Goal: Information Seeking & Learning: Learn about a topic

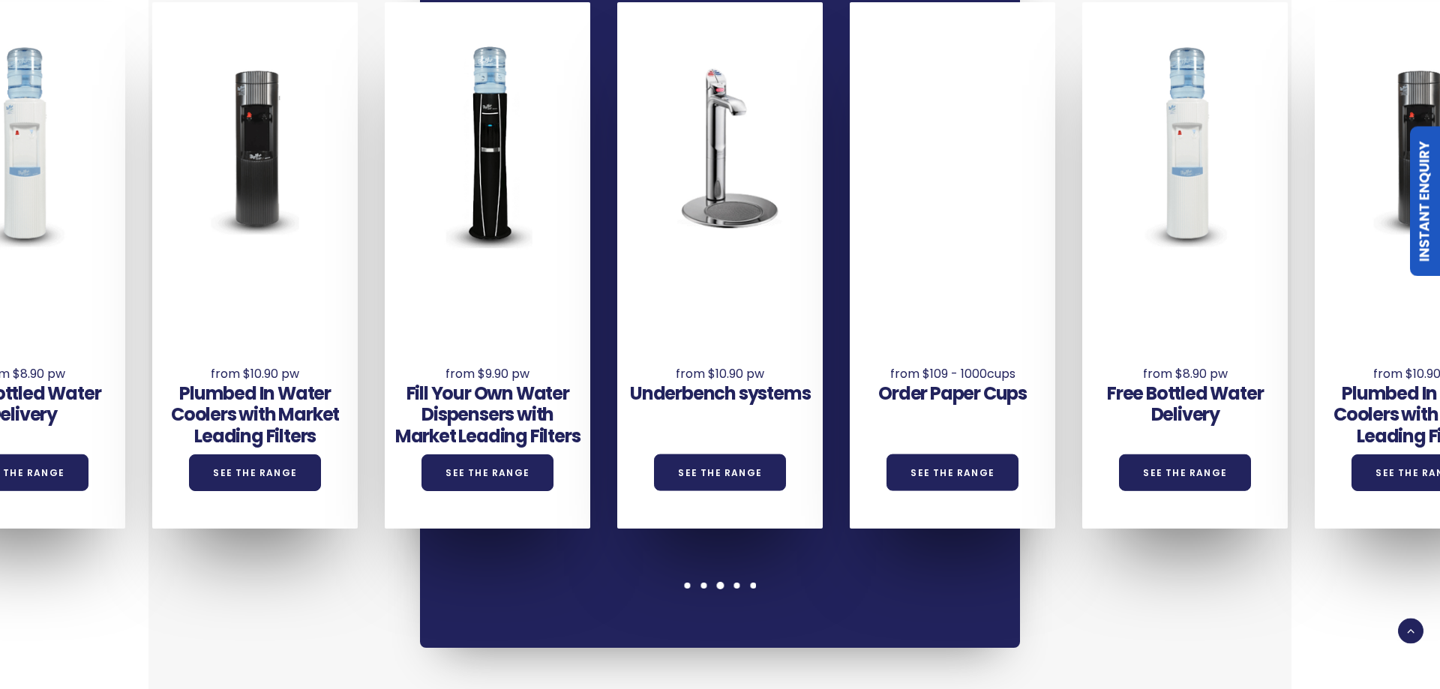
scroll to position [1224, 0]
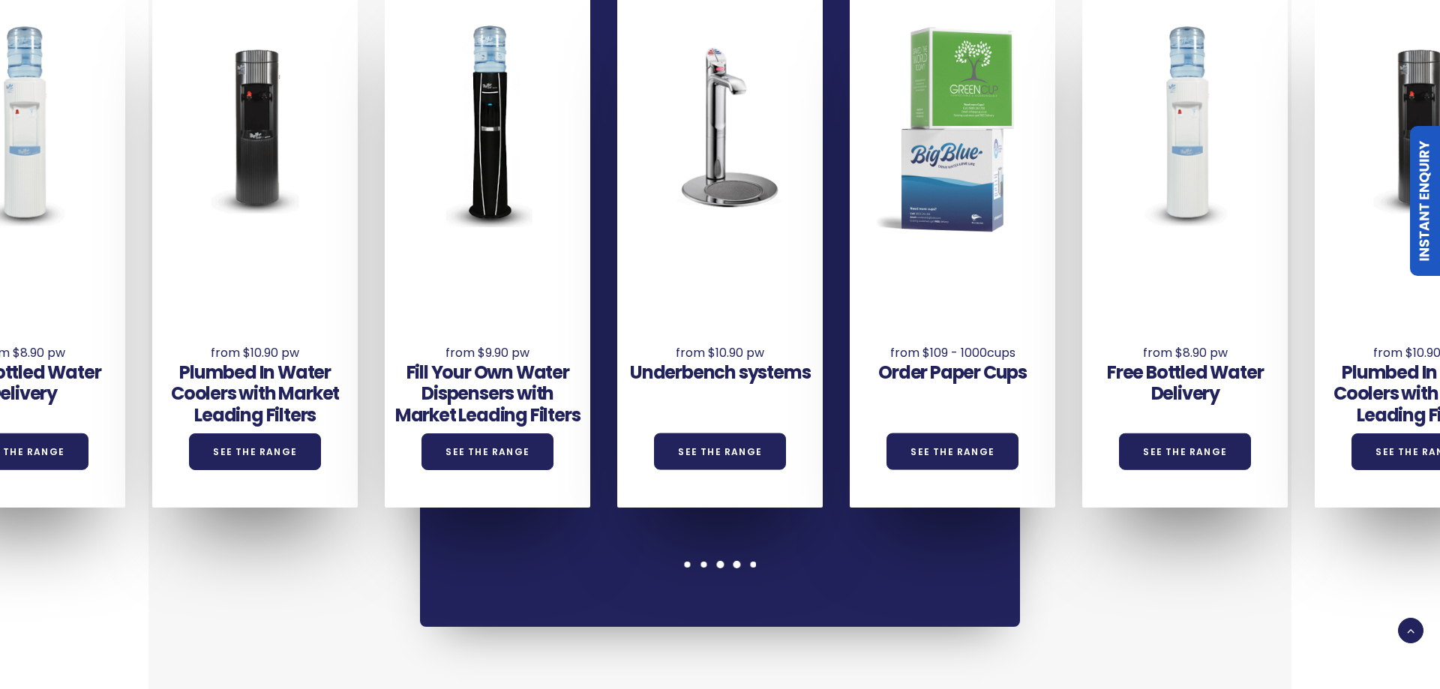
click at [739, 561] on span at bounding box center [737, 565] width 8 height 8
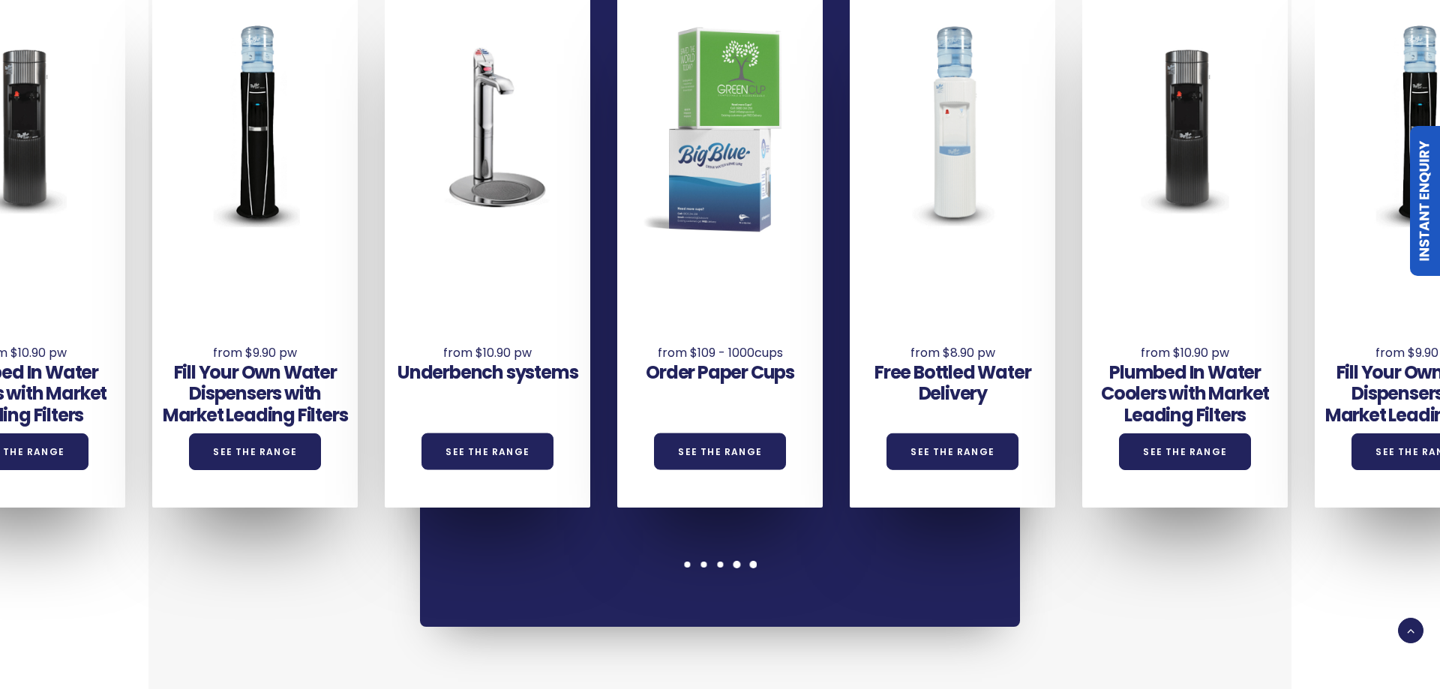
click at [752, 561] on span at bounding box center [753, 565] width 8 height 8
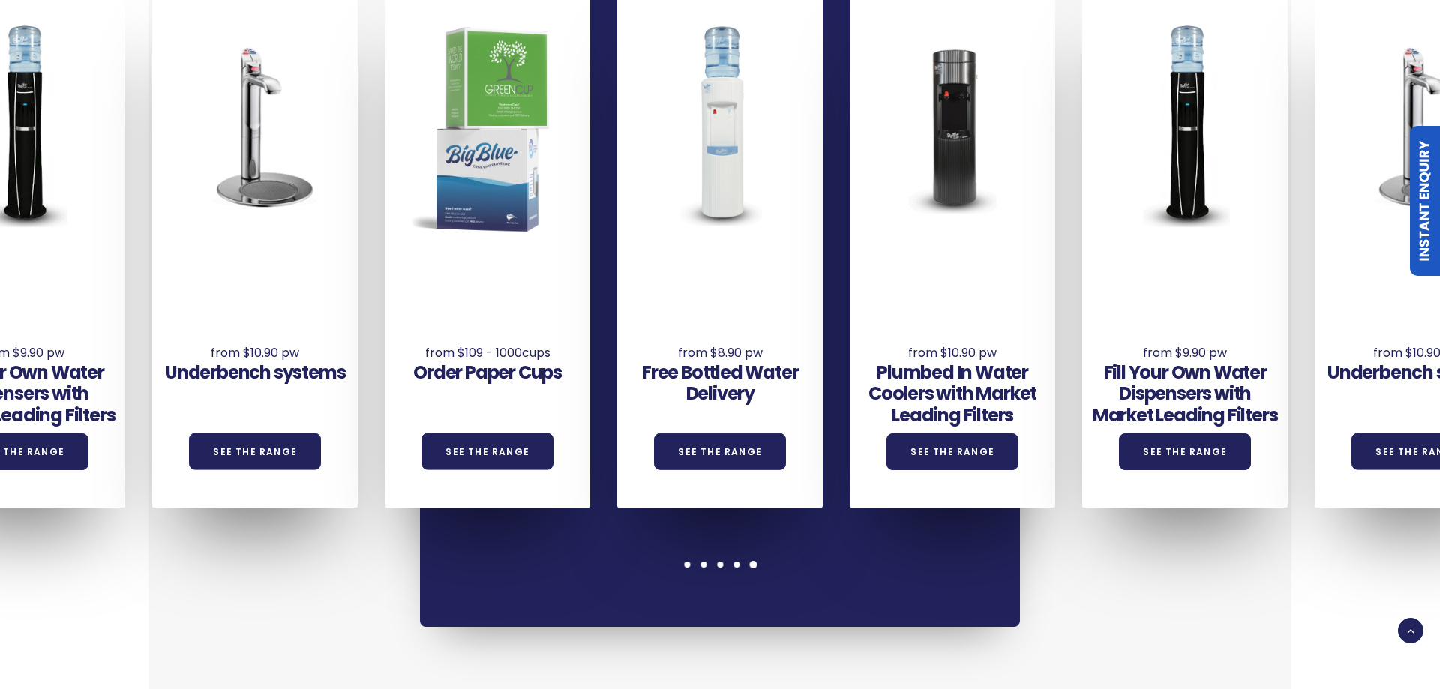
click at [752, 561] on span at bounding box center [753, 565] width 8 height 8
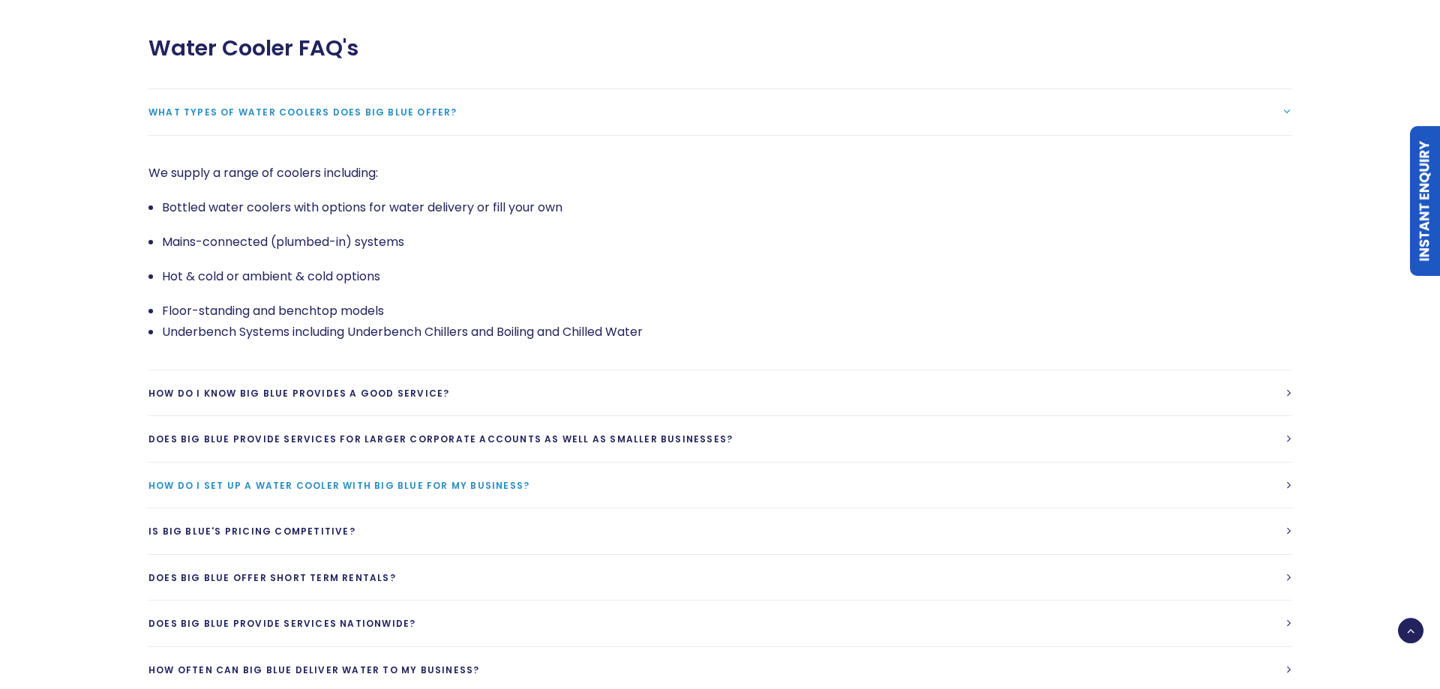
scroll to position [3290, 0]
click at [323, 320] on li "Underbench Systems including Underbench Chillers and Boiling and Chilled Water" at bounding box center [727, 330] width 1130 height 21
drag, startPoint x: 674, startPoint y: 240, endPoint x: 672, endPoint y: 251, distance: 10.6
click at [674, 239] on ul "Bottled water coolers with options for water delivery or fill your own Mains-co…" at bounding box center [720, 268] width 1143 height 146
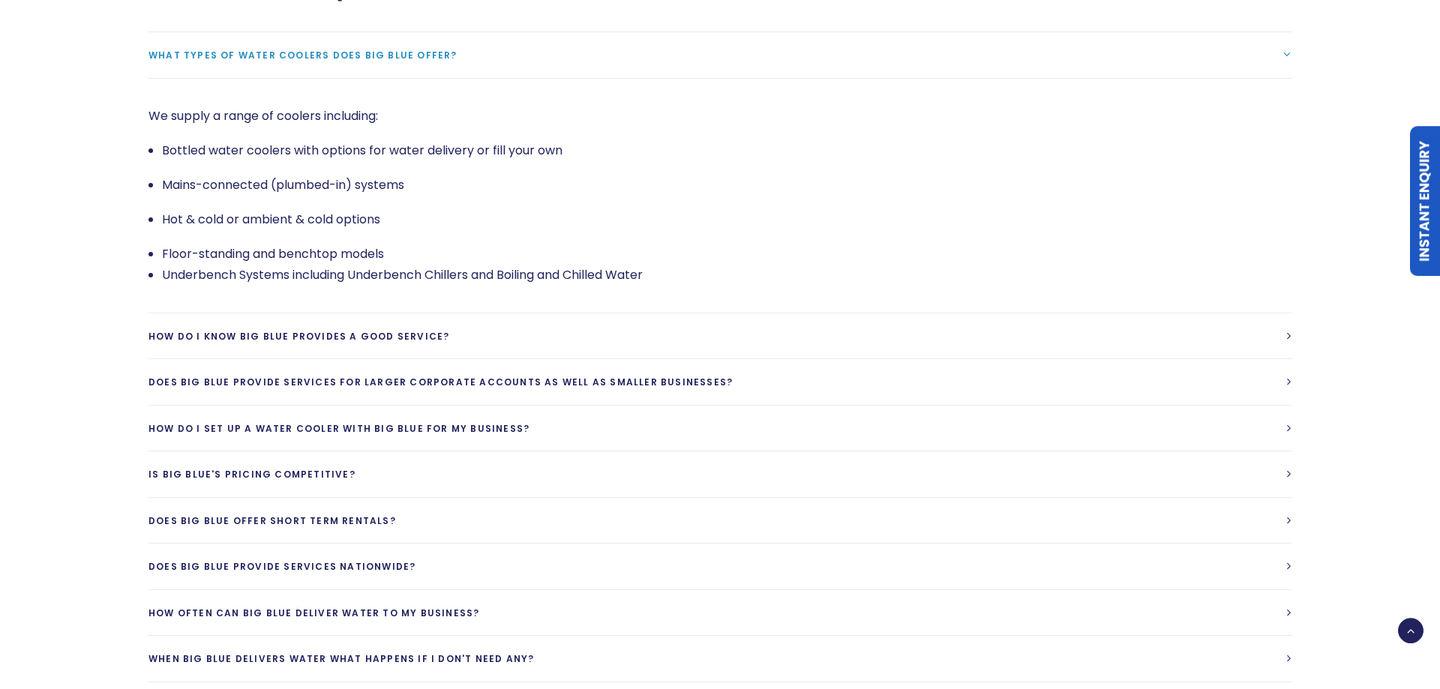
scroll to position [3367, 0]
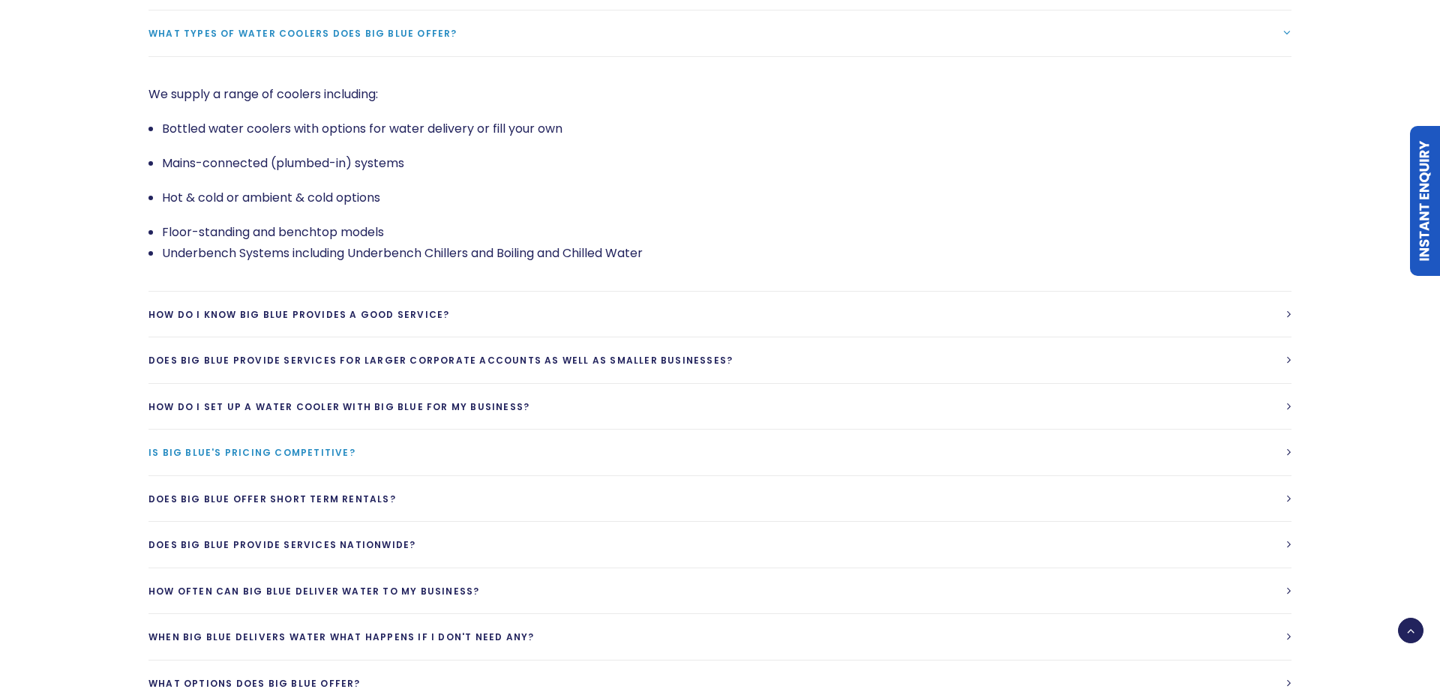
click at [288, 446] on span "Is Big Blue's Pricing competitive?" at bounding box center [252, 452] width 207 height 13
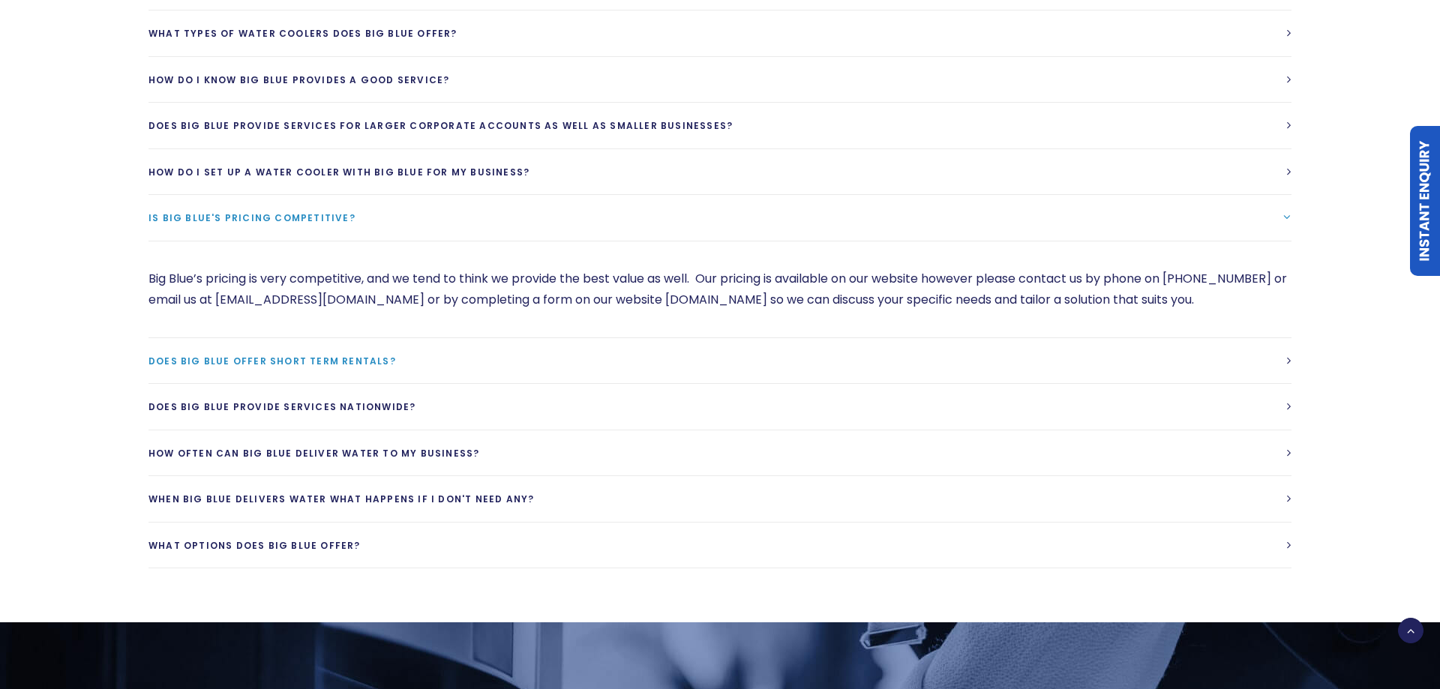
click at [651, 338] on link "Does Big Blue offer short term rentals?" at bounding box center [720, 361] width 1143 height 46
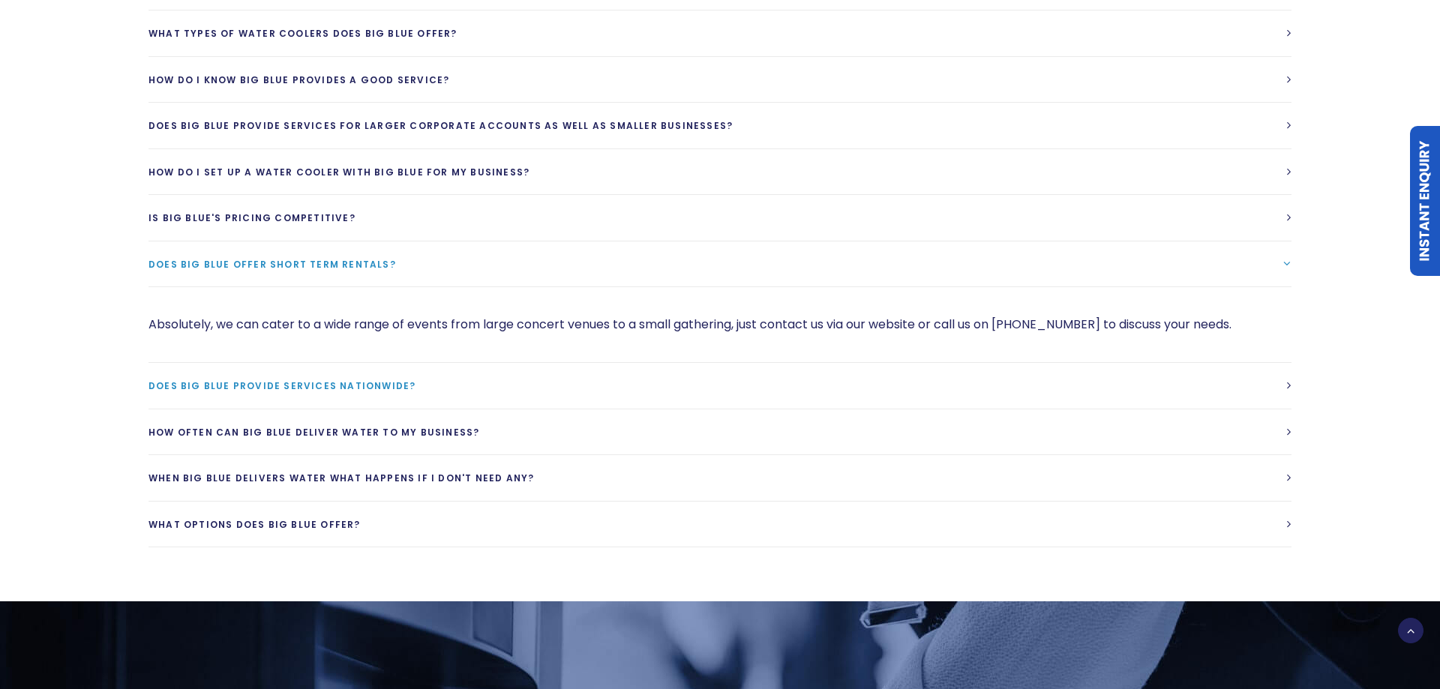
click at [646, 363] on link "Does Big Blue provide services Nationwide?" at bounding box center [720, 386] width 1143 height 46
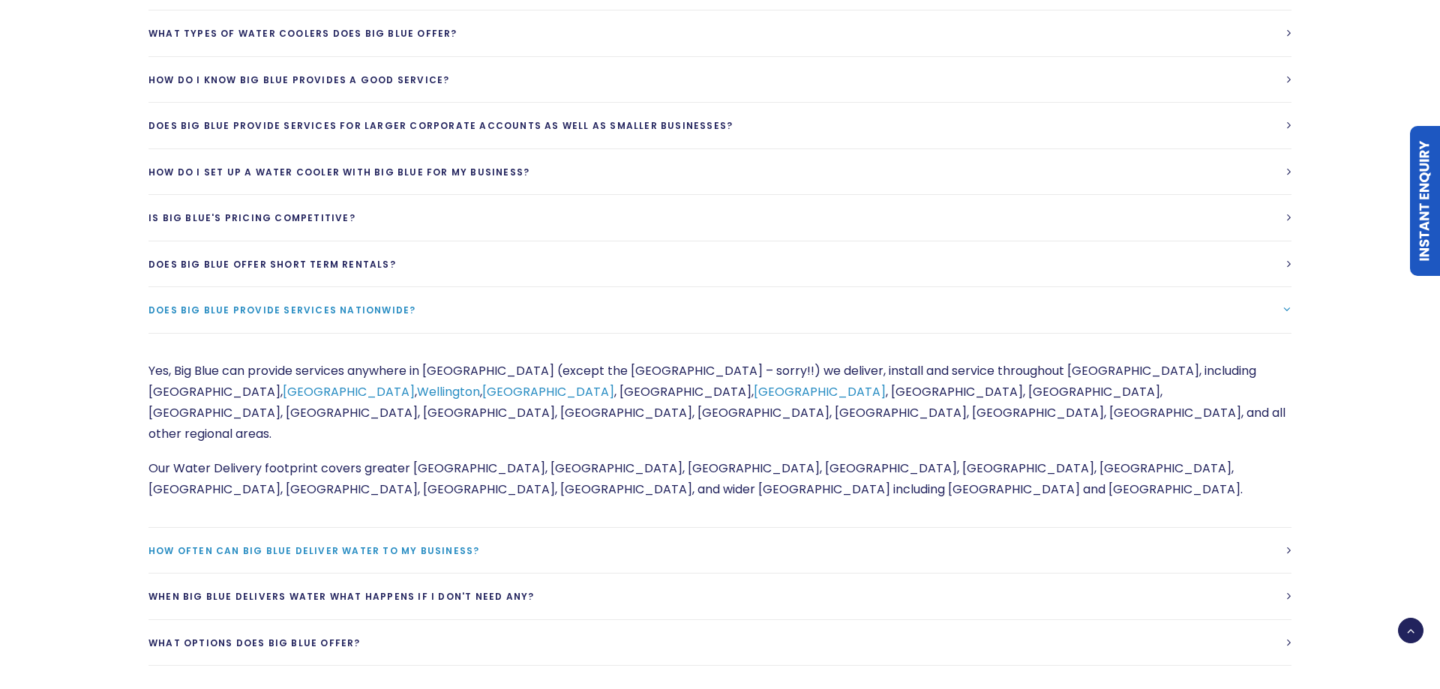
click at [621, 528] on link "How often can Big Blue deliver water to my business?" at bounding box center [720, 551] width 1143 height 46
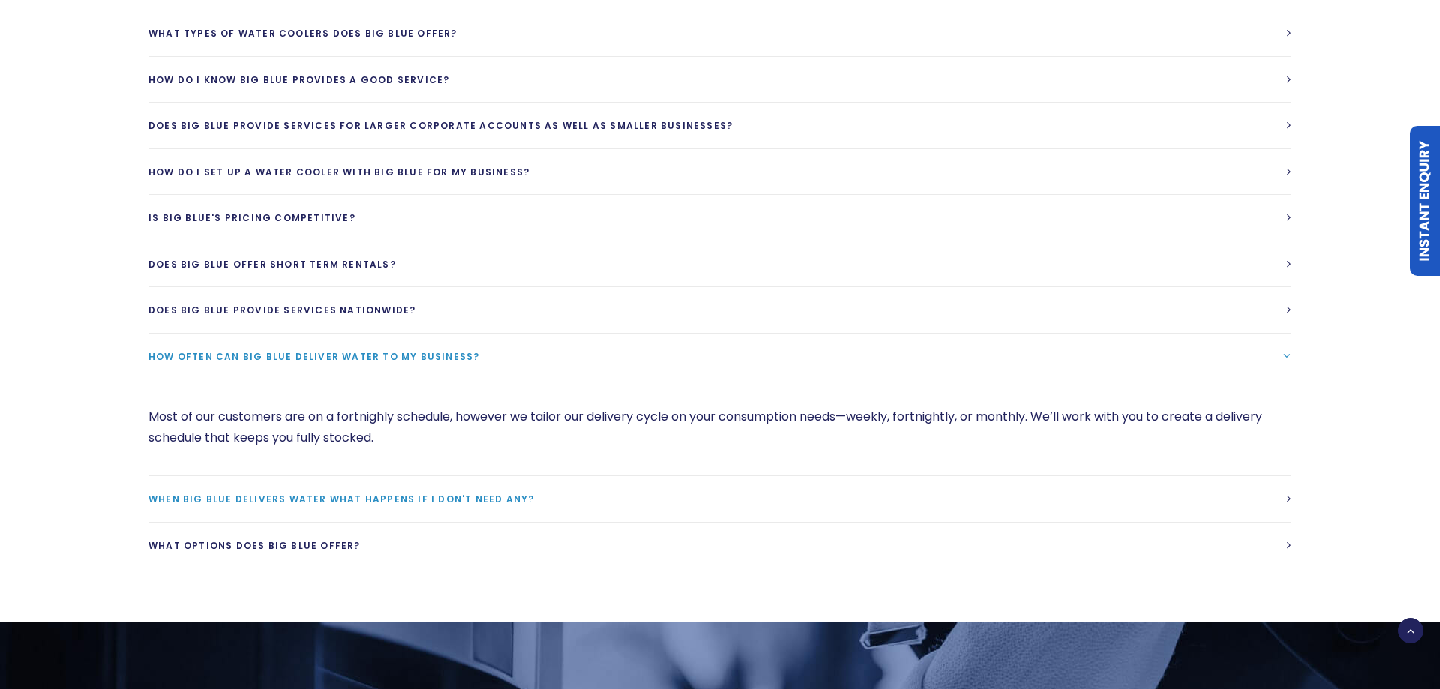
click at [605, 476] on link "When Big Blue delivers water what happens if I don't need any?" at bounding box center [720, 499] width 1143 height 46
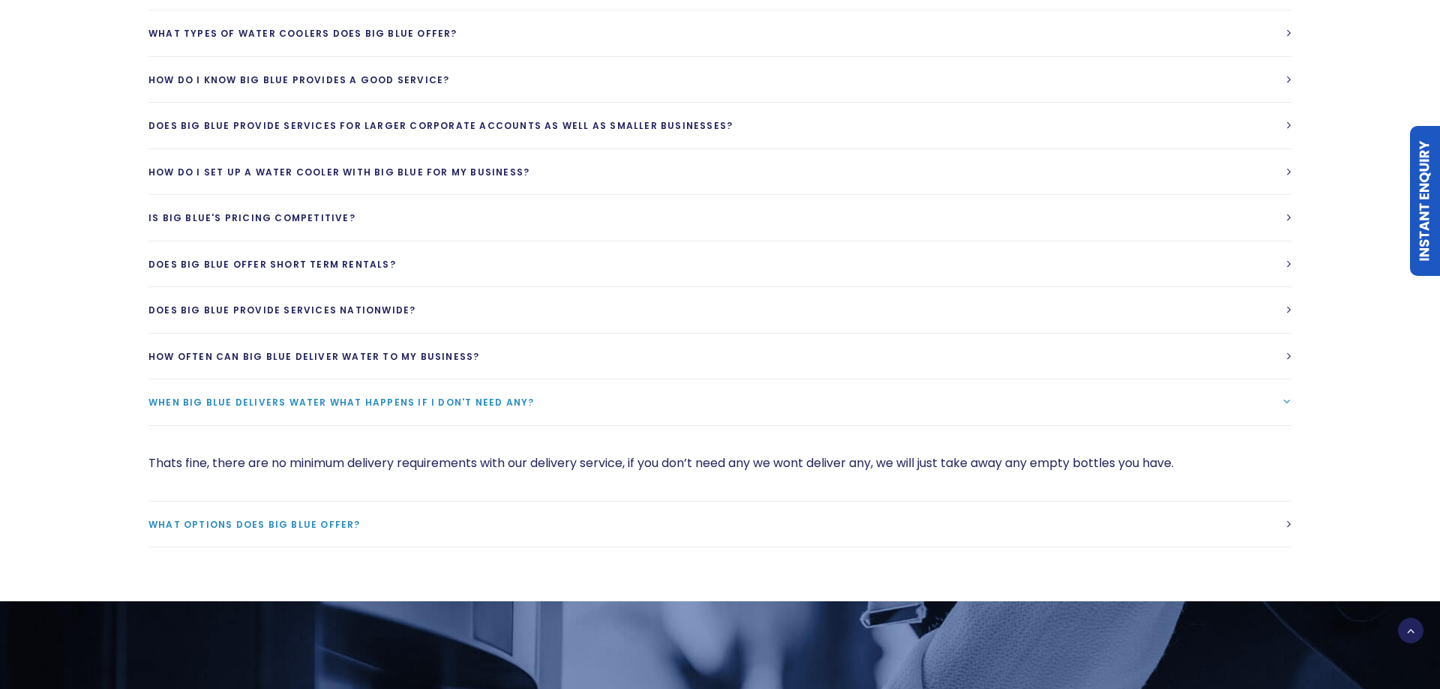
click at [639, 502] on link "What options does Big Blue Offer?" at bounding box center [720, 525] width 1143 height 46
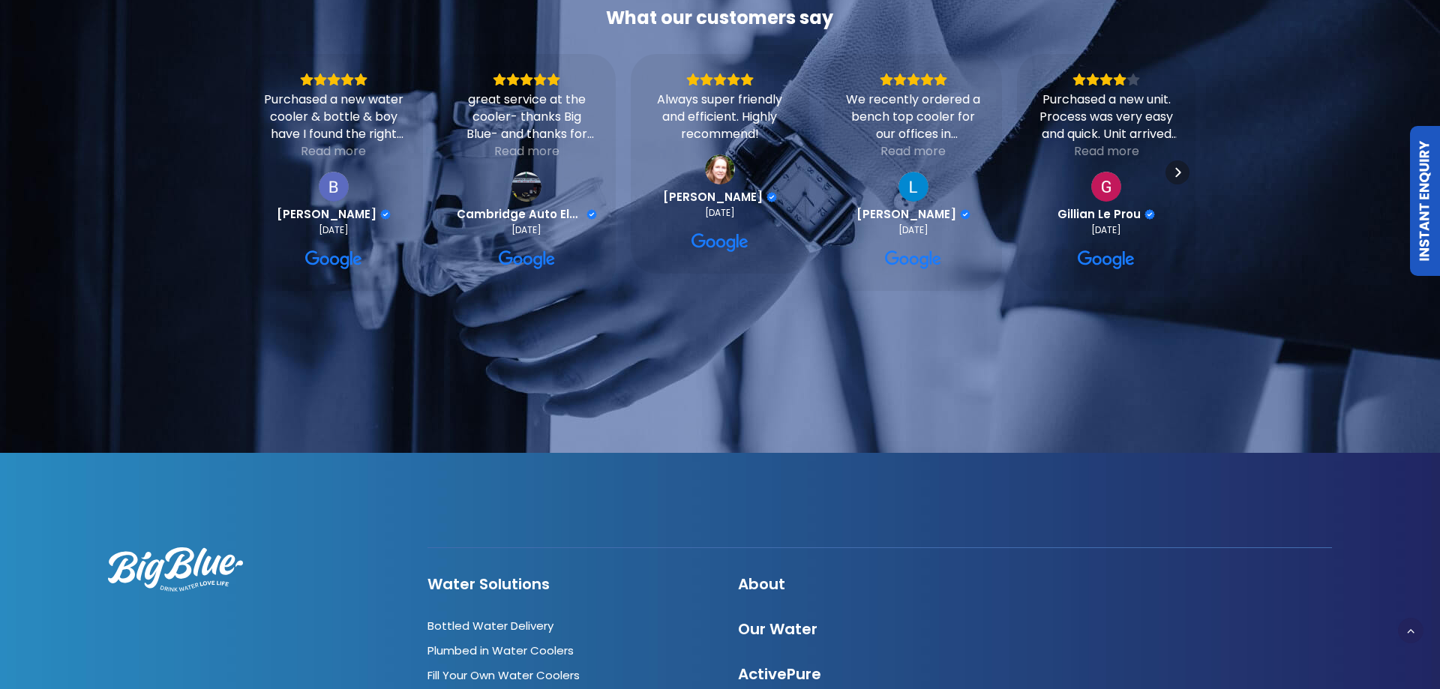
scroll to position [4438, 0]
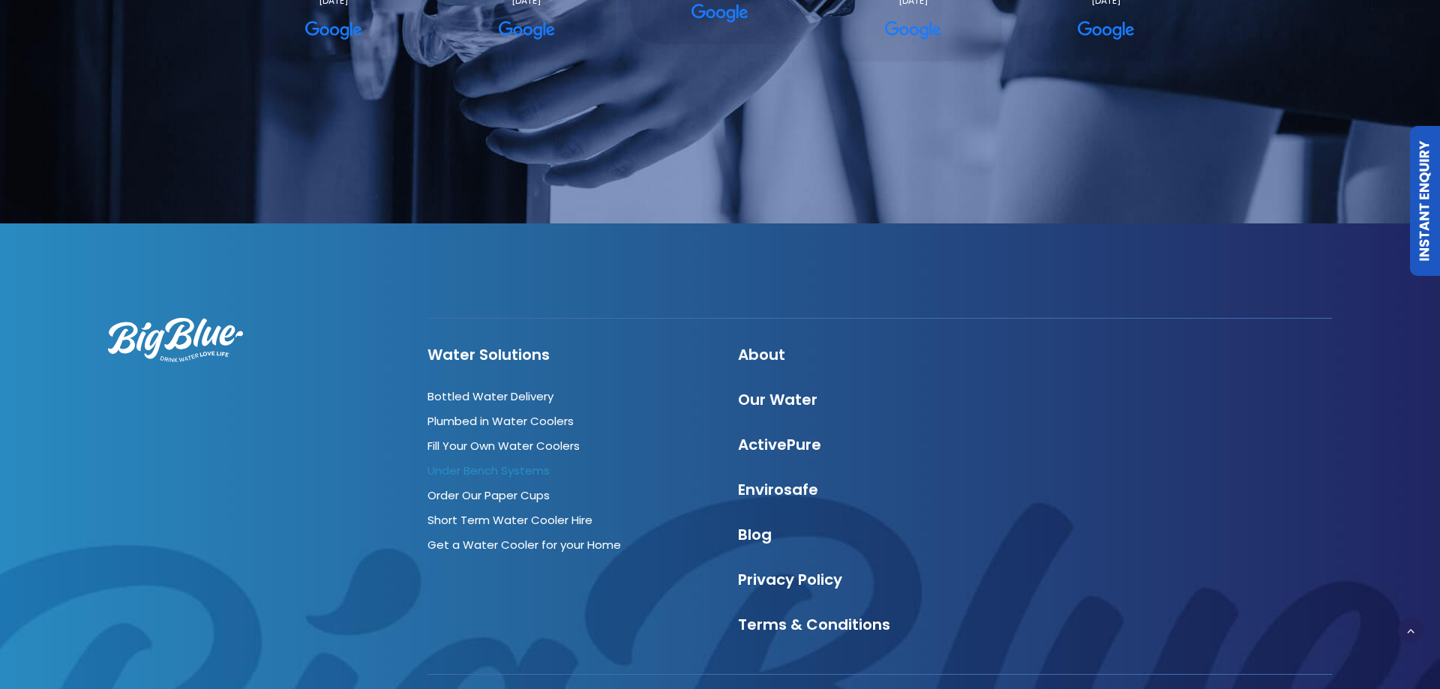
click at [471, 463] on link "Under Bench Systems" at bounding box center [489, 471] width 122 height 16
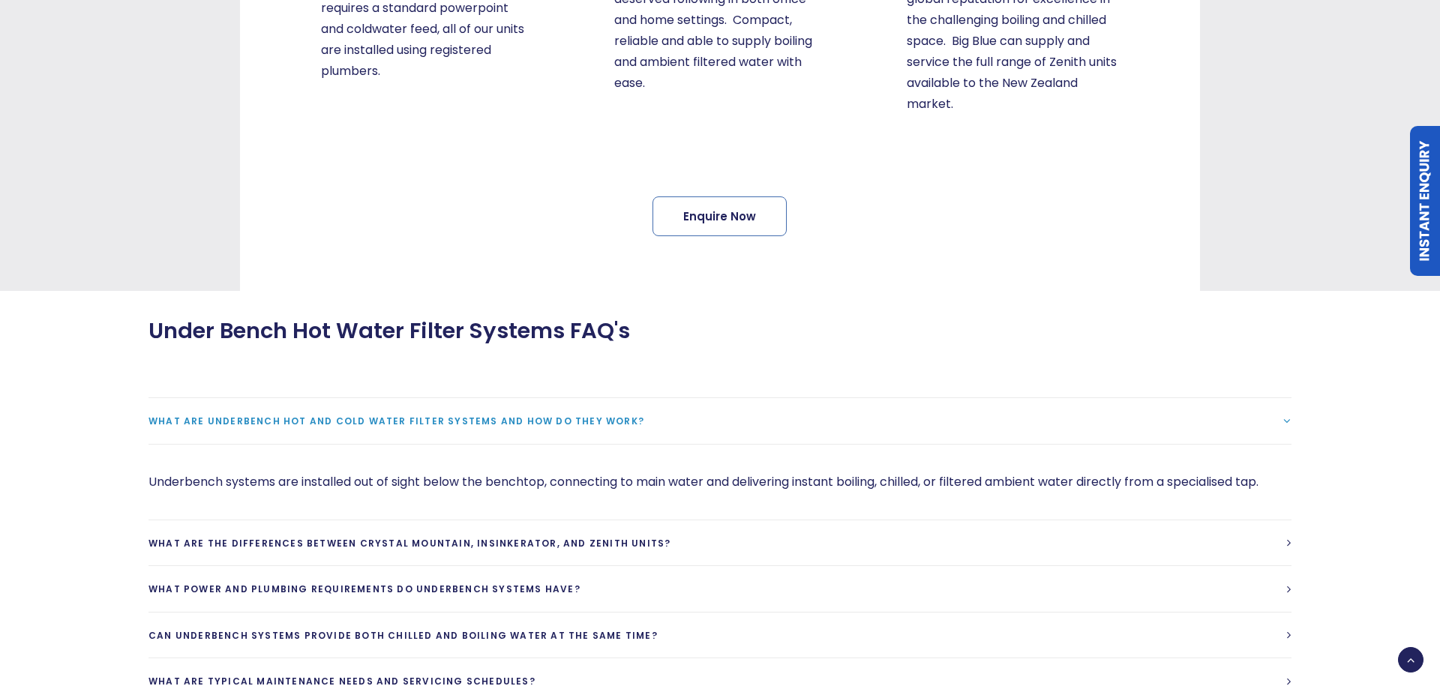
scroll to position [1224, 0]
